Goal: Task Accomplishment & Management: Complete application form

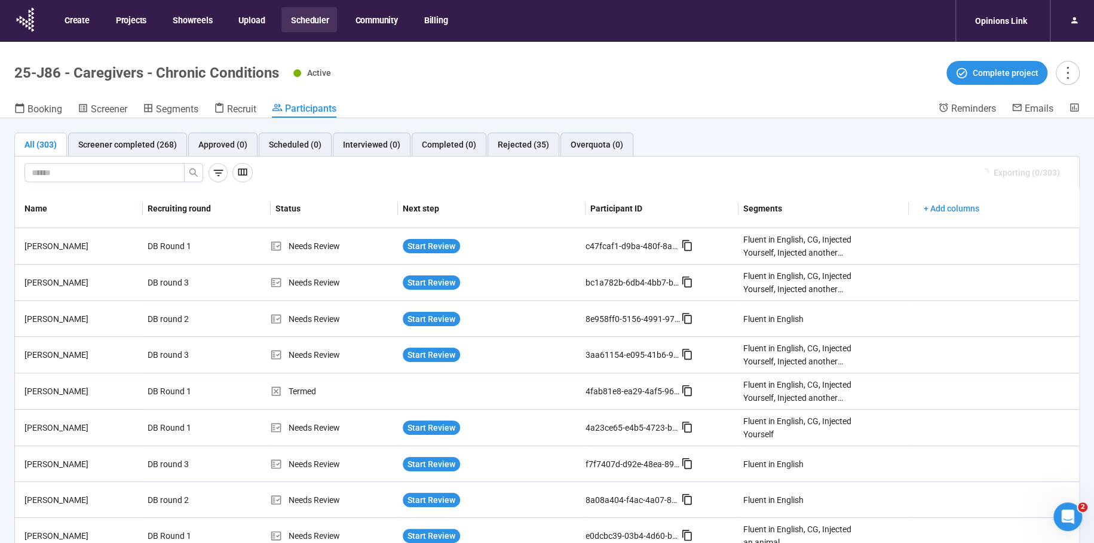
click at [305, 19] on button "Scheduler" at bounding box center [309, 19] width 56 height 25
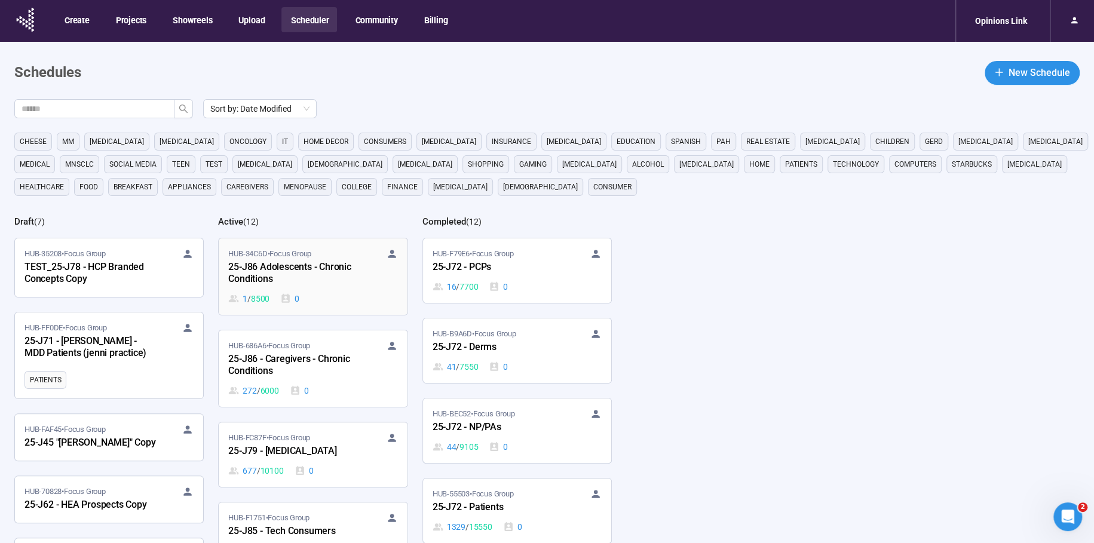
click at [280, 276] on div "25-J86 Adolescents - Chronic Conditions" at bounding box center [293, 273] width 131 height 27
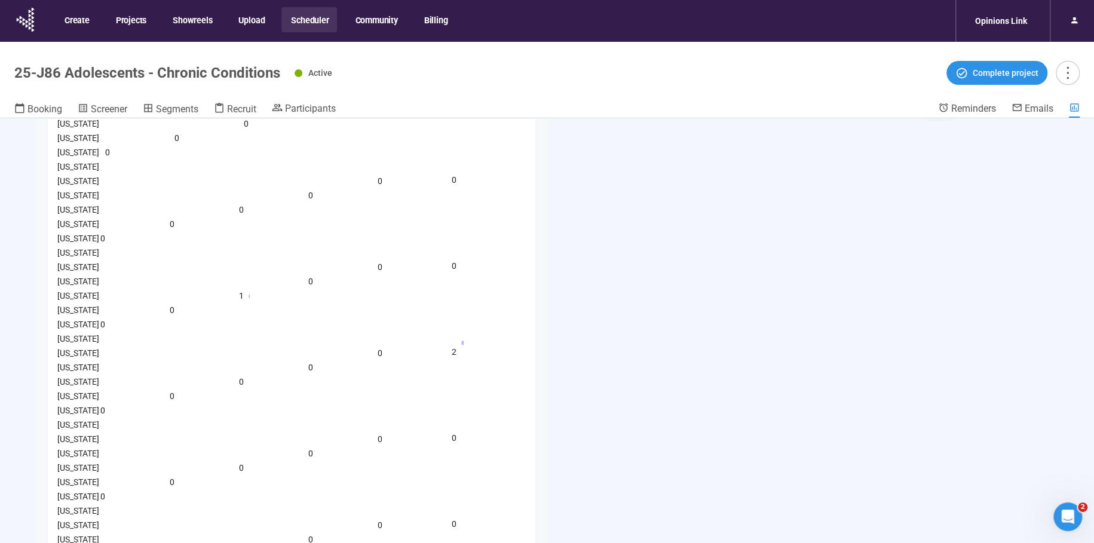
scroll to position [340, 0]
click at [104, 105] on span "Screener" at bounding box center [109, 108] width 36 height 11
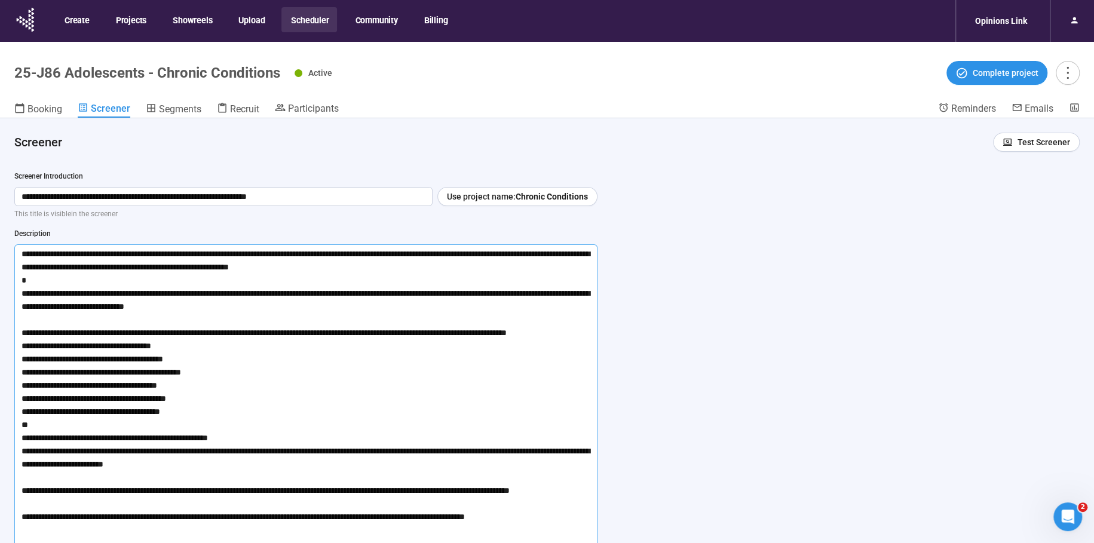
drag, startPoint x: 21, startPoint y: 253, endPoint x: 498, endPoint y: 301, distance: 479.9
click at [498, 301] on textarea at bounding box center [305, 398] width 583 height 308
click at [17, 255] on textarea at bounding box center [305, 398] width 583 height 308
drag, startPoint x: 19, startPoint y: 253, endPoint x: 352, endPoint y: 308, distance: 338.0
click at [352, 308] on textarea at bounding box center [305, 398] width 583 height 308
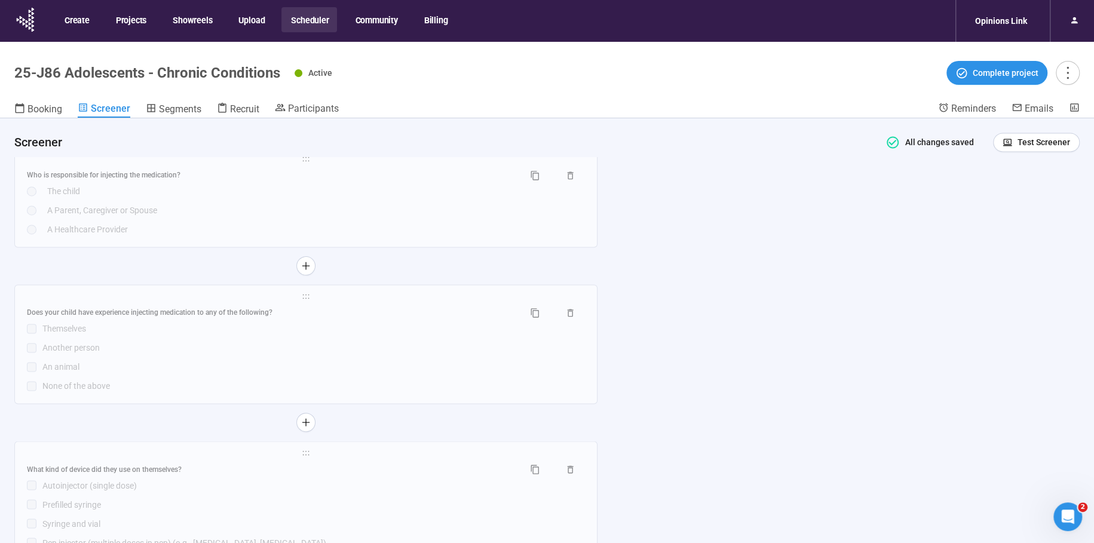
scroll to position [4638, 0]
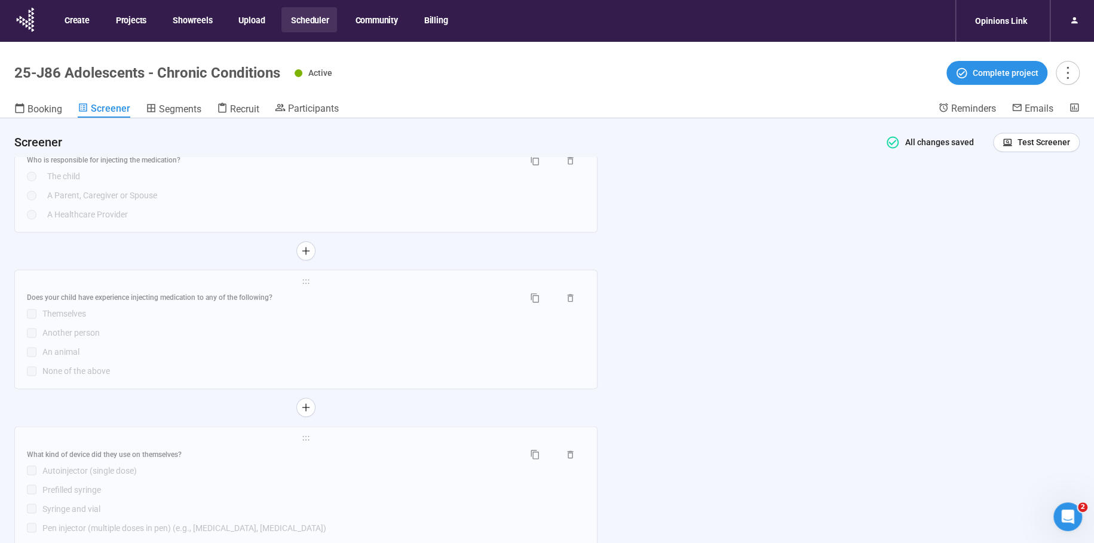
click at [779, 276] on div "**********" at bounding box center [547, 351] width 1094 height 467
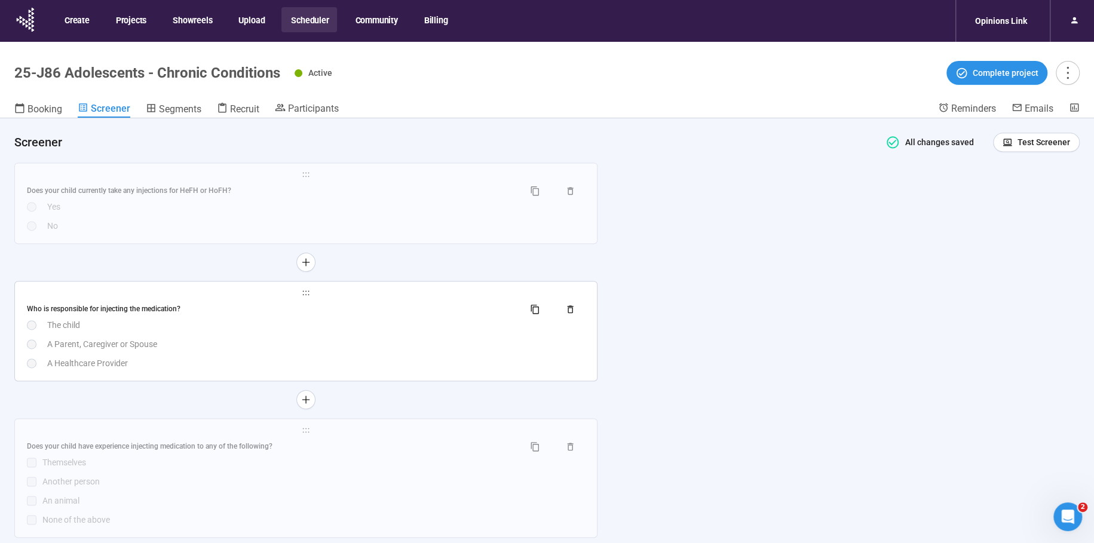
scroll to position [4490, 0]
click at [597, 286] on div "**********" at bounding box center [306, 330] width 582 height 99
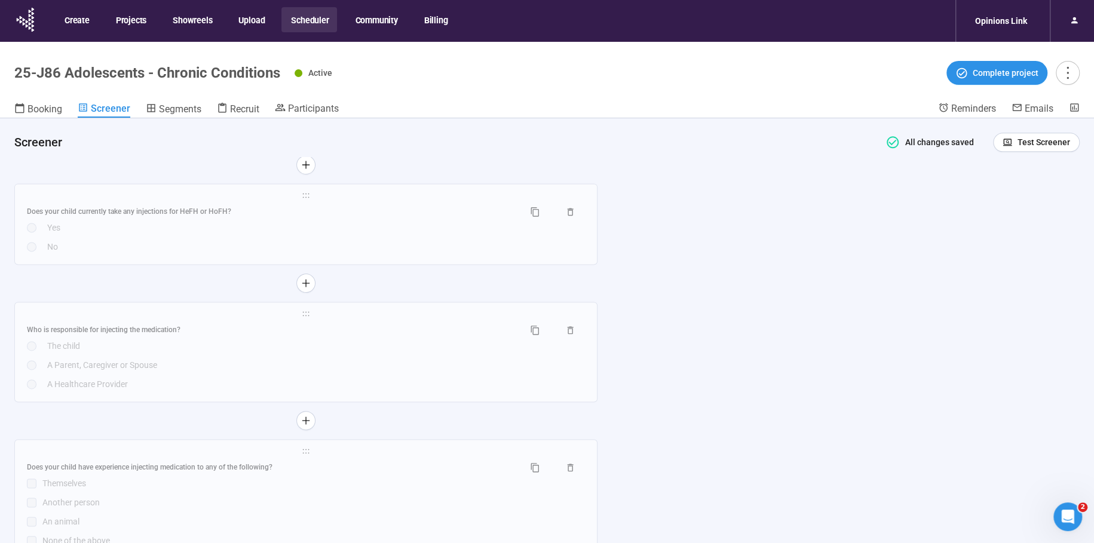
scroll to position [4467, 0]
click at [281, 226] on div "Yes" at bounding box center [316, 228] width 538 height 13
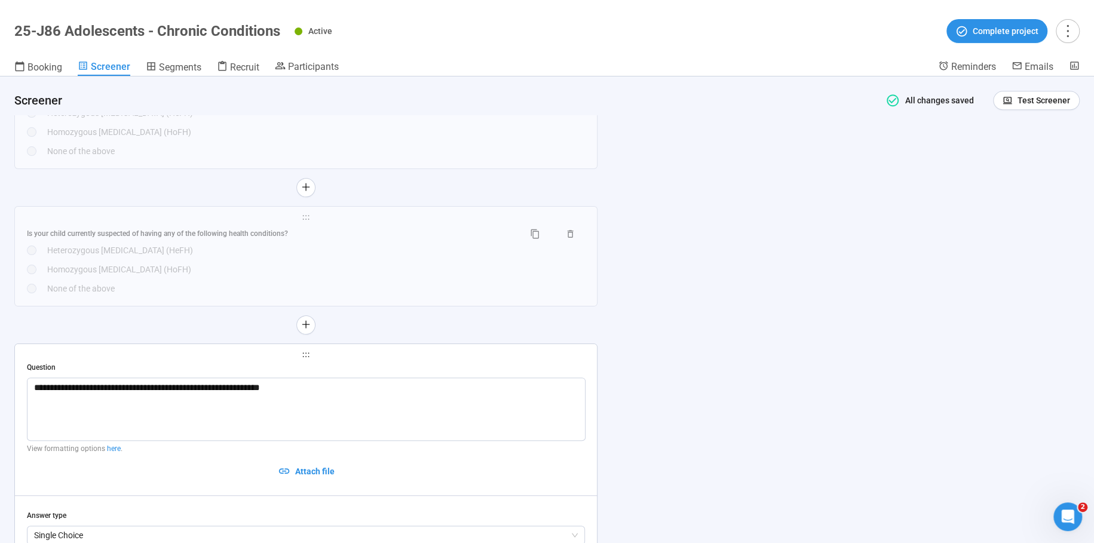
scroll to position [4175, 0]
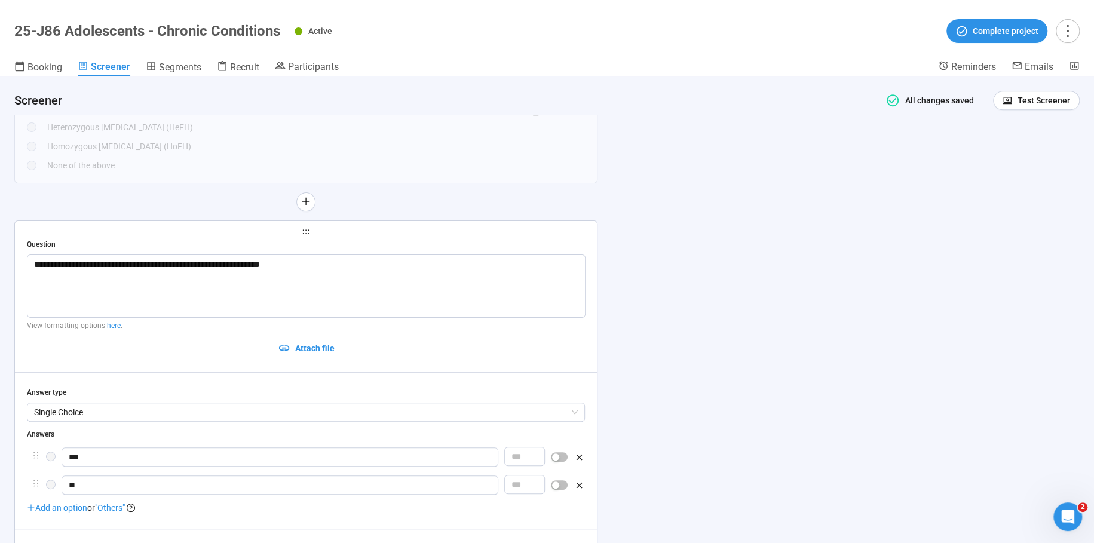
click at [685, 303] on div "**********" at bounding box center [547, 309] width 1094 height 467
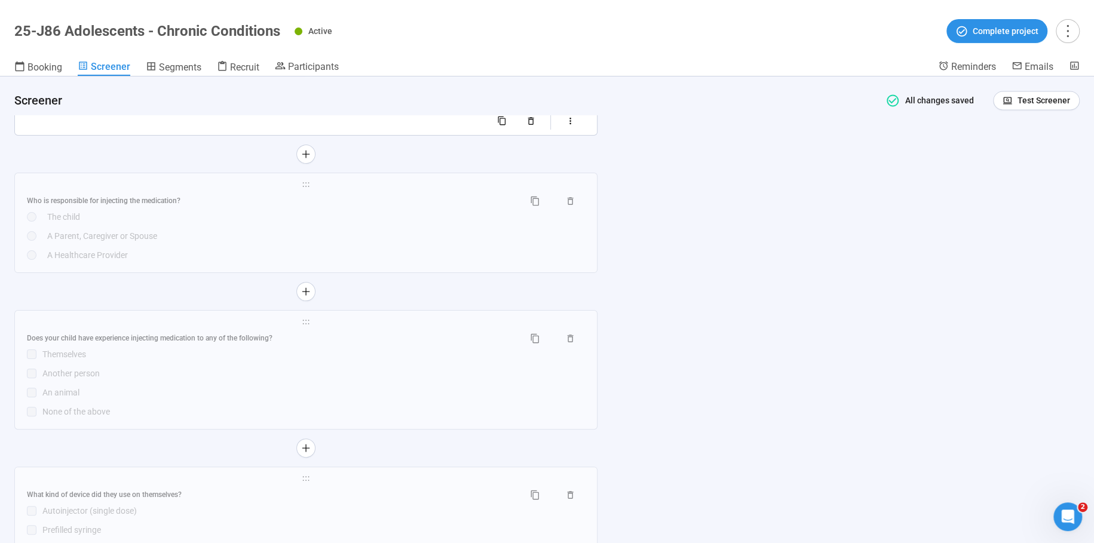
scroll to position [4884, 0]
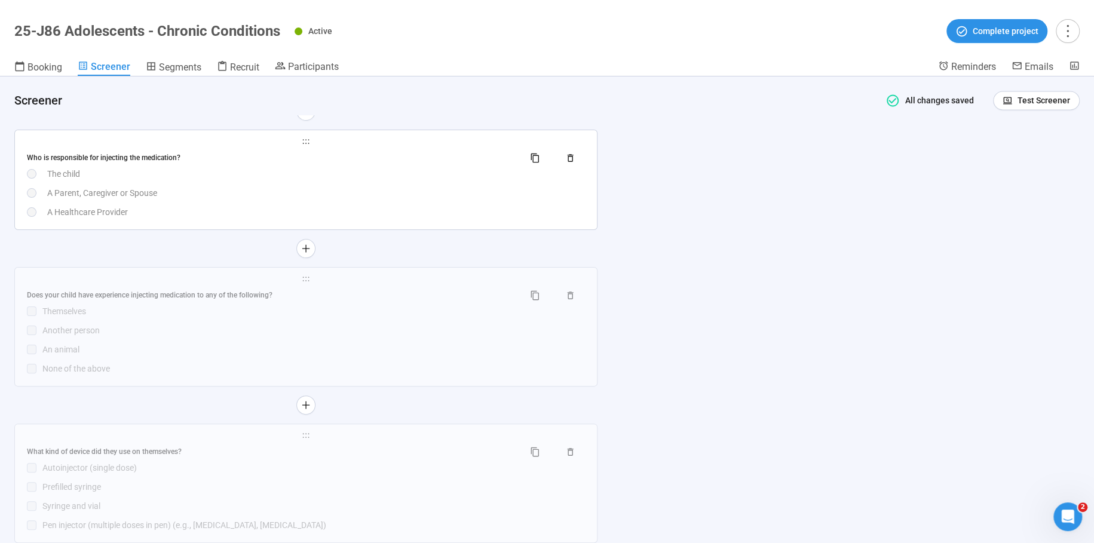
click at [310, 197] on div "A Parent, Caregiver or Spouse" at bounding box center [316, 192] width 538 height 13
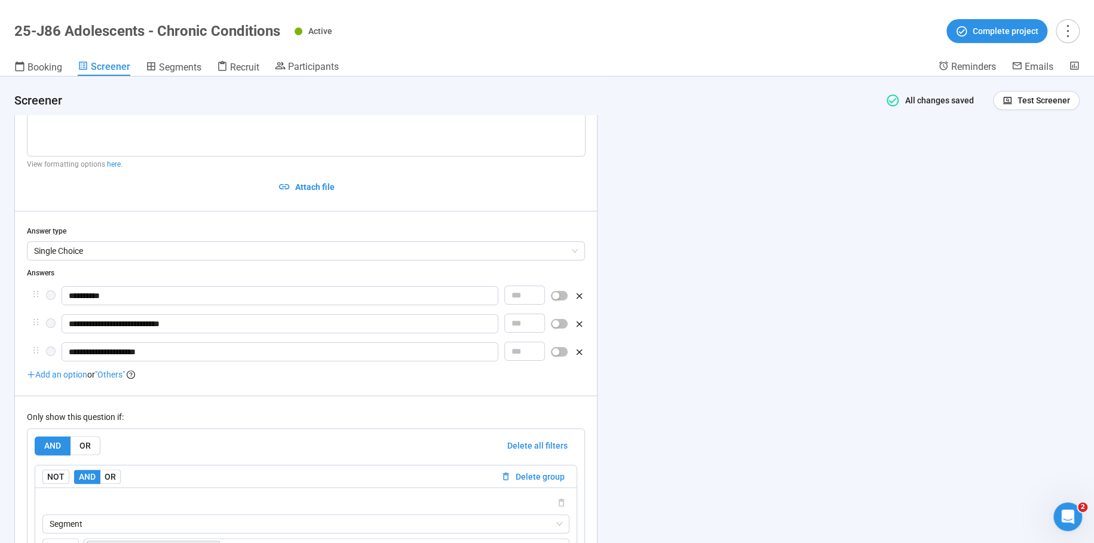
scroll to position [4439, 0]
